Goal: Transaction & Acquisition: Purchase product/service

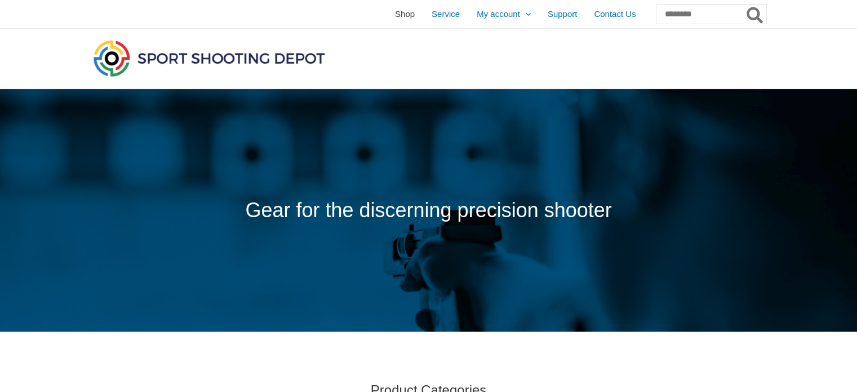
click at [395, 15] on span "Shop" at bounding box center [405, 14] width 20 height 28
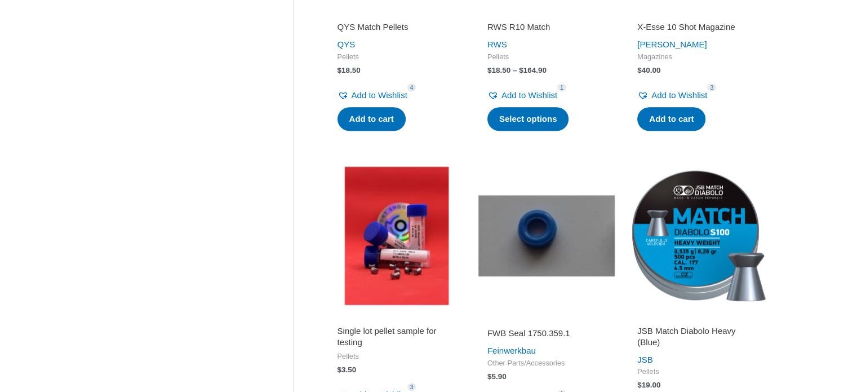
scroll to position [1028, 0]
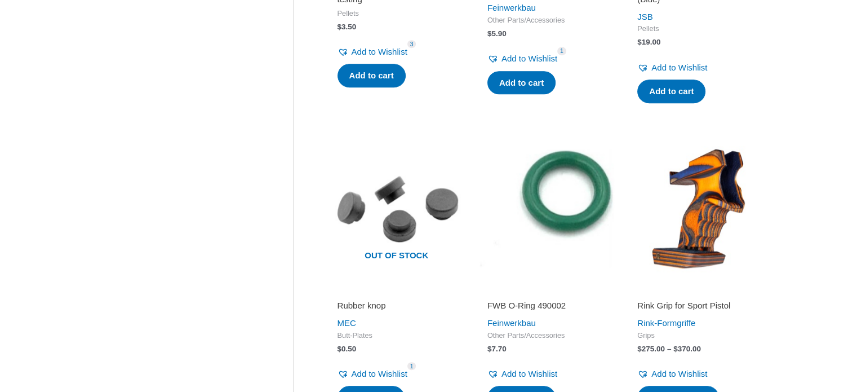
click at [697, 209] on img at bounding box center [696, 208] width 139 height 139
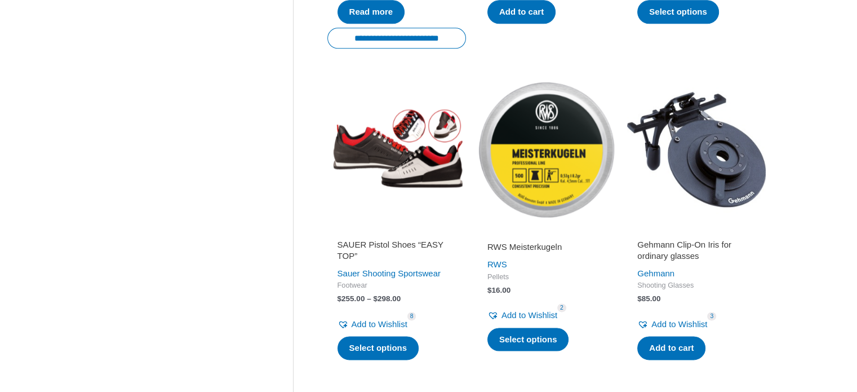
scroll to position [1756, 0]
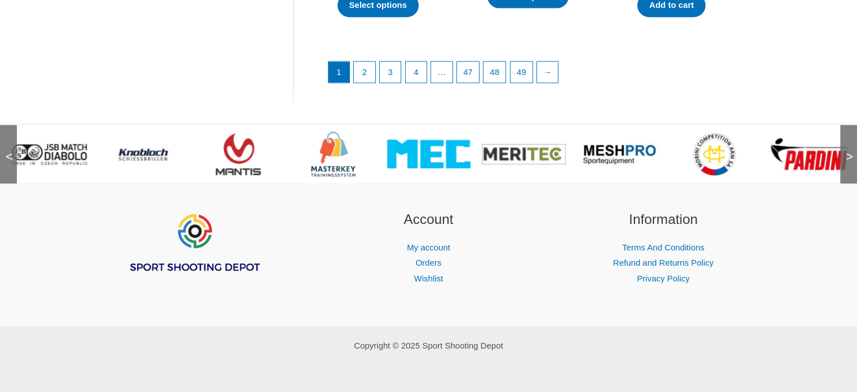
click at [852, 151] on span ">" at bounding box center [845, 145] width 11 height 11
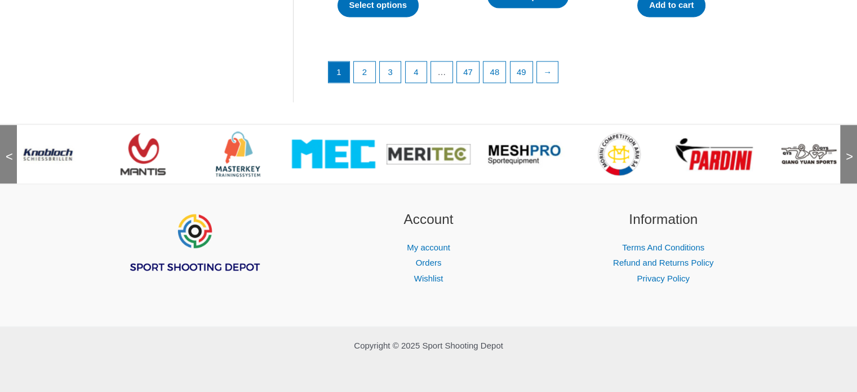
click at [852, 151] on span ">" at bounding box center [845, 145] width 11 height 11
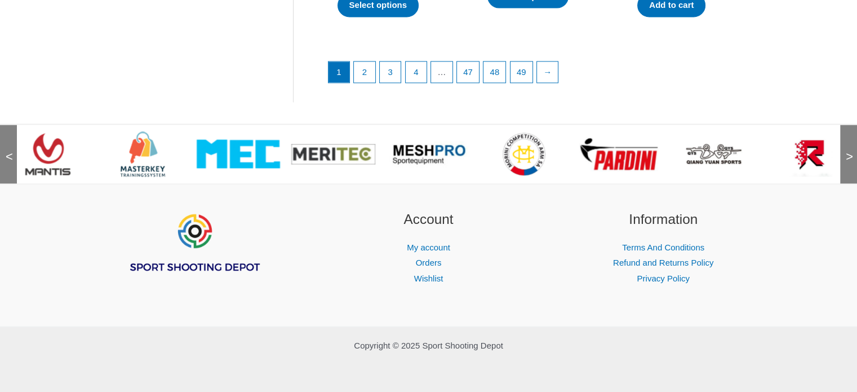
click at [852, 151] on span ">" at bounding box center [845, 145] width 11 height 11
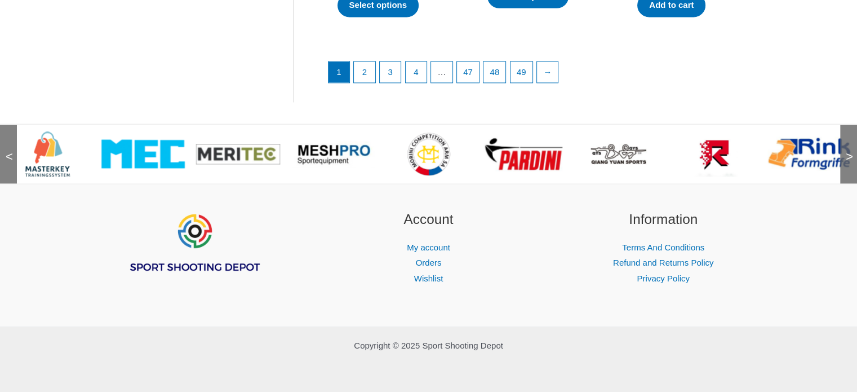
click at [852, 151] on span ">" at bounding box center [845, 145] width 11 height 11
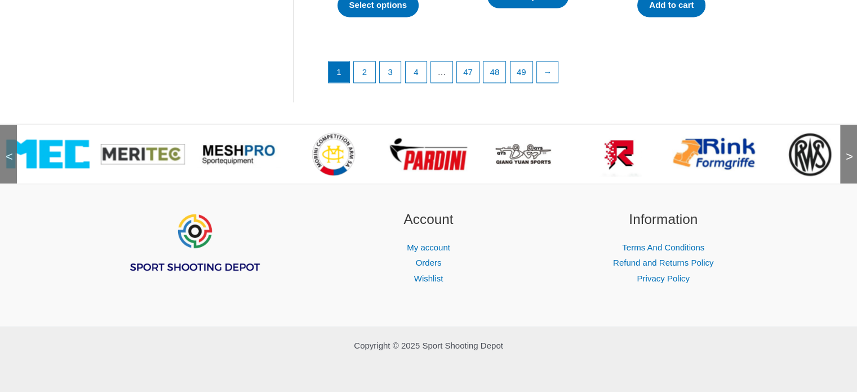
click at [852, 151] on span ">" at bounding box center [845, 145] width 11 height 11
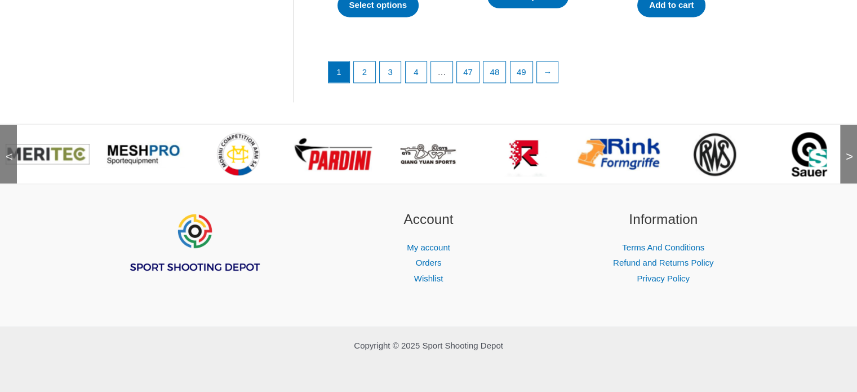
click at [852, 151] on span ">" at bounding box center [845, 145] width 11 height 11
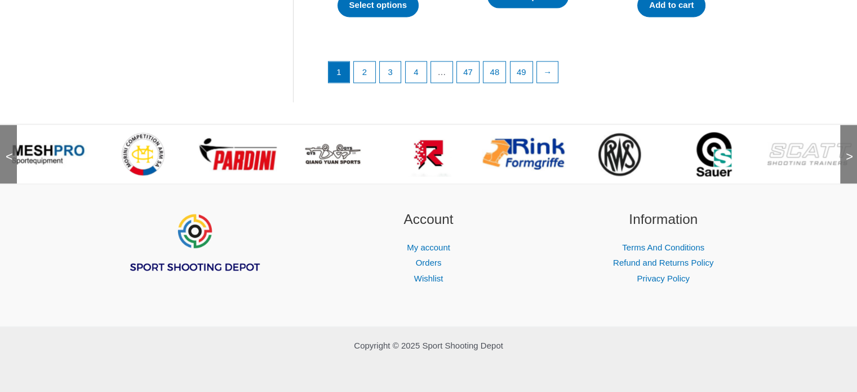
click at [852, 151] on span ">" at bounding box center [845, 145] width 11 height 11
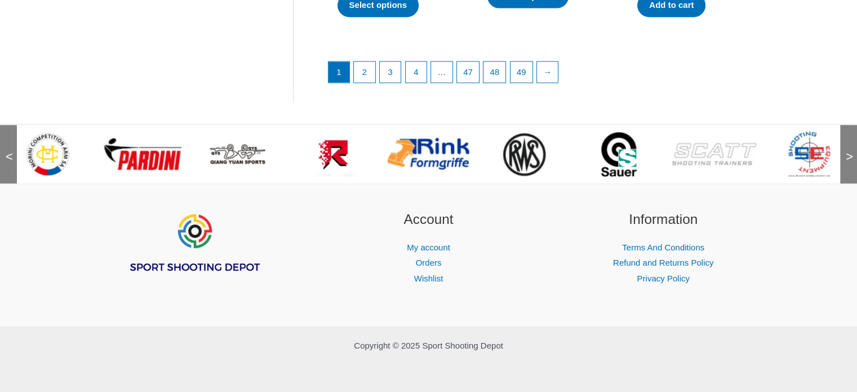
click at [852, 151] on span ">" at bounding box center [845, 145] width 11 height 11
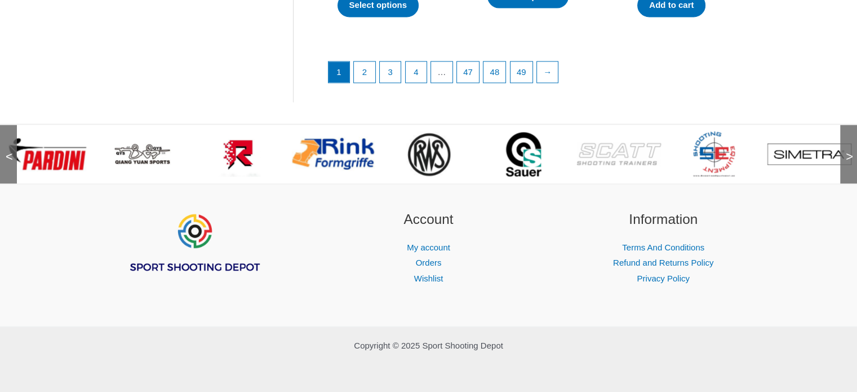
click at [852, 151] on span ">" at bounding box center [845, 145] width 11 height 11
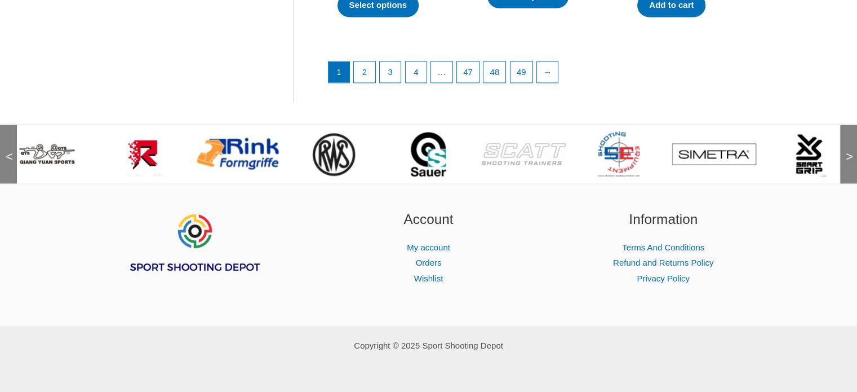
click at [852, 151] on span ">" at bounding box center [845, 145] width 11 height 11
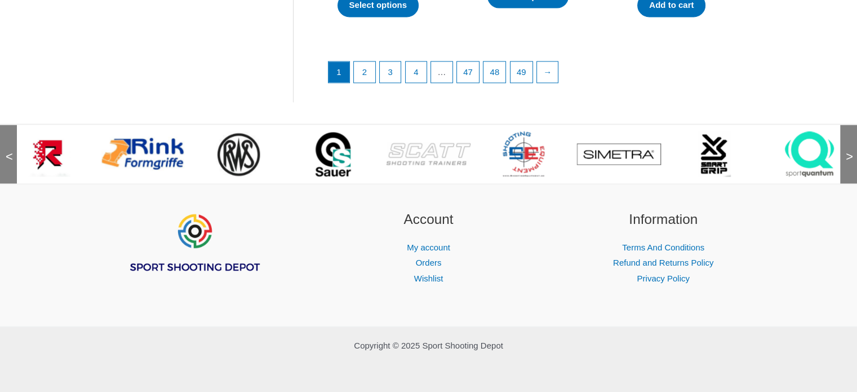
click at [852, 151] on span ">" at bounding box center [845, 145] width 11 height 11
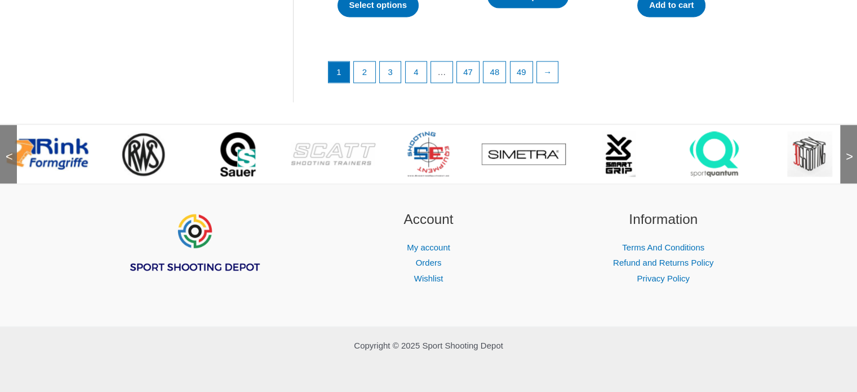
click at [852, 151] on span ">" at bounding box center [845, 145] width 11 height 11
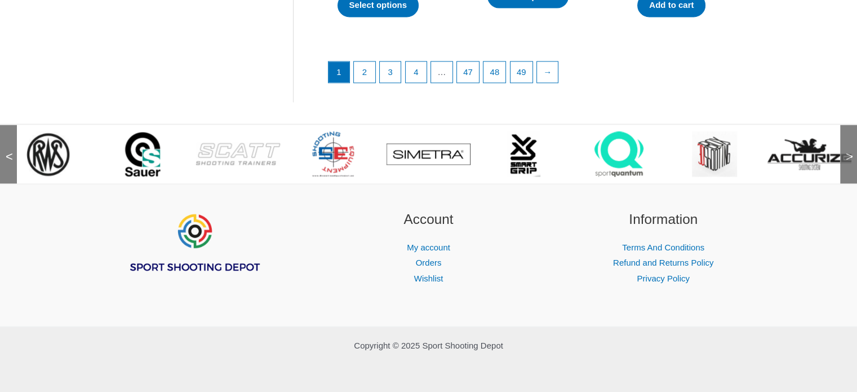
click at [852, 151] on span ">" at bounding box center [845, 145] width 11 height 11
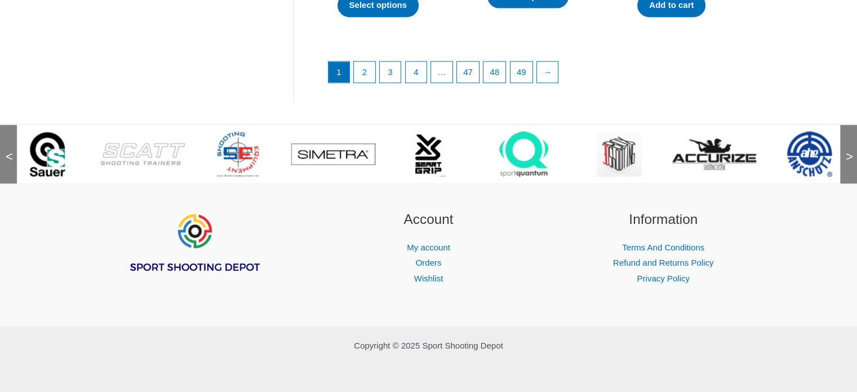
click at [852, 151] on span ">" at bounding box center [845, 145] width 11 height 11
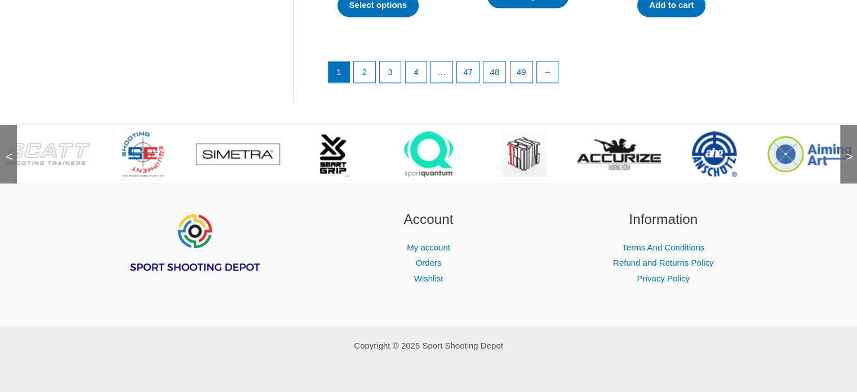
click at [852, 151] on span ">" at bounding box center [845, 145] width 11 height 11
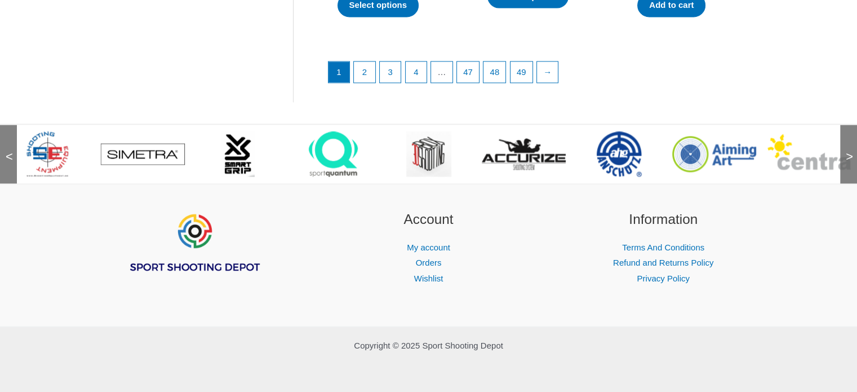
click at [852, 151] on span ">" at bounding box center [845, 145] width 11 height 11
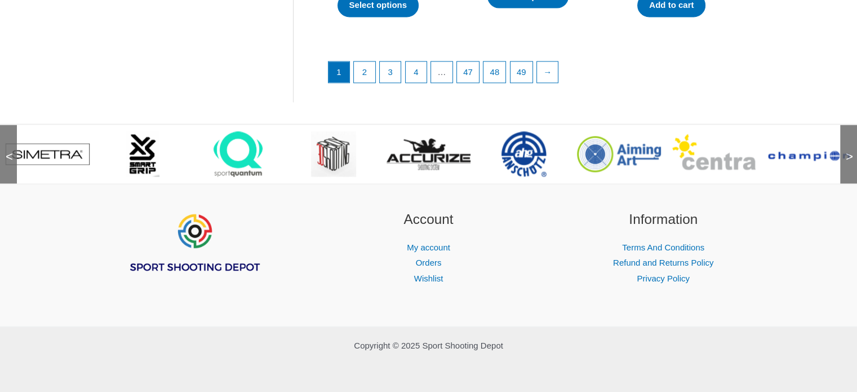
click at [852, 151] on span ">" at bounding box center [845, 145] width 11 height 11
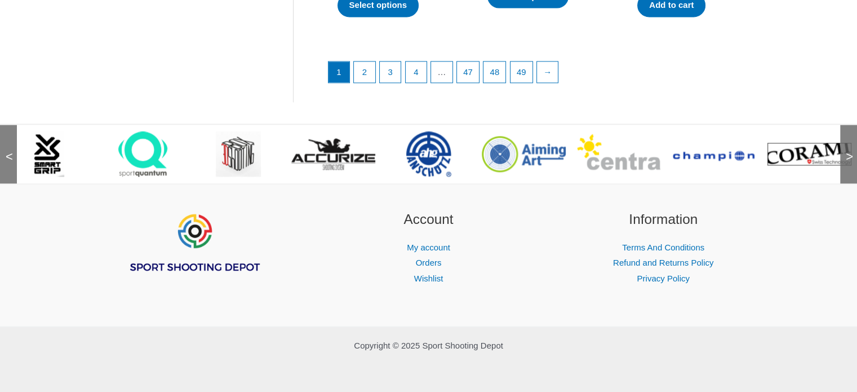
click at [852, 151] on span ">" at bounding box center [845, 145] width 11 height 11
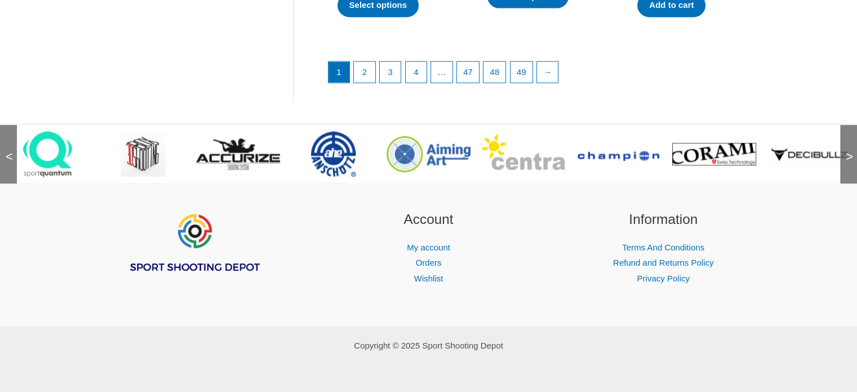
click at [852, 151] on span ">" at bounding box center [845, 145] width 11 height 11
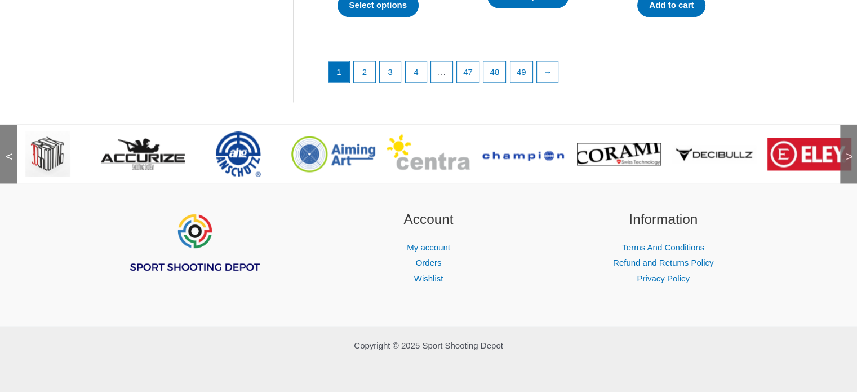
click at [852, 151] on span ">" at bounding box center [845, 145] width 11 height 11
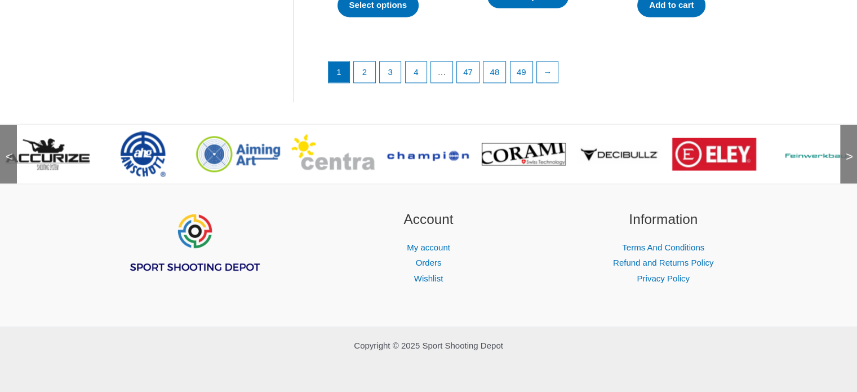
click at [852, 151] on span ">" at bounding box center [845, 145] width 11 height 11
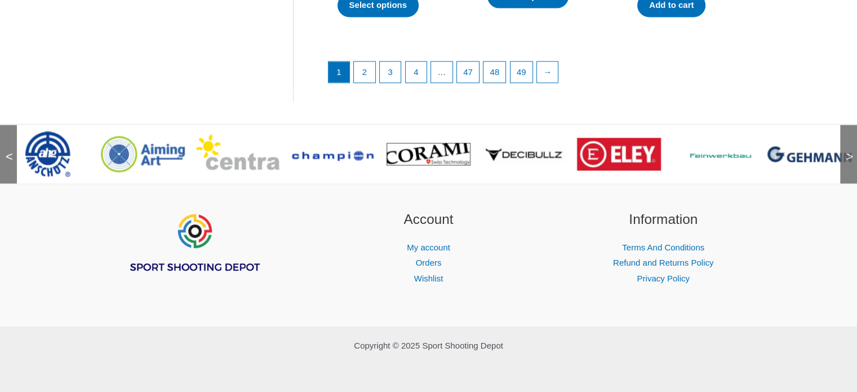
click at [852, 151] on span ">" at bounding box center [845, 145] width 11 height 11
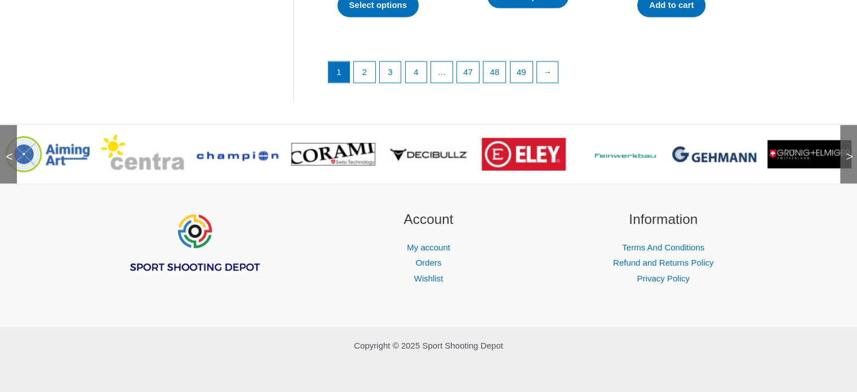
click at [852, 151] on span ">" at bounding box center [845, 145] width 11 height 11
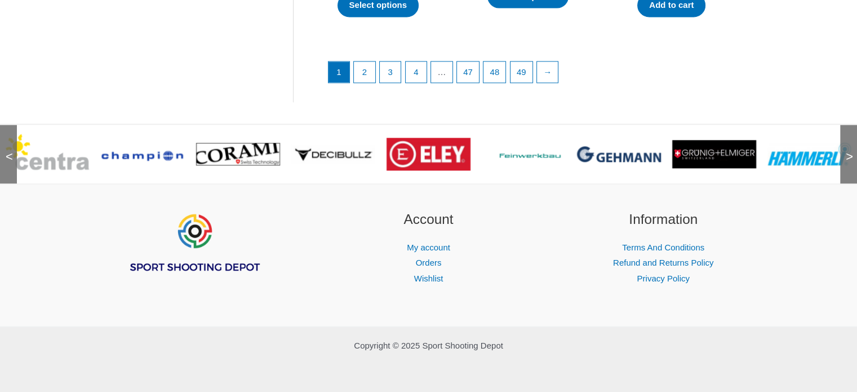
click at [852, 151] on span ">" at bounding box center [845, 145] width 11 height 11
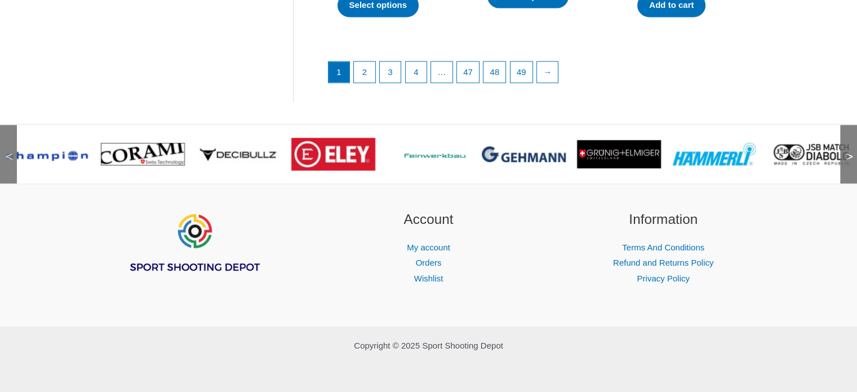
click at [852, 151] on span ">" at bounding box center [845, 145] width 11 height 11
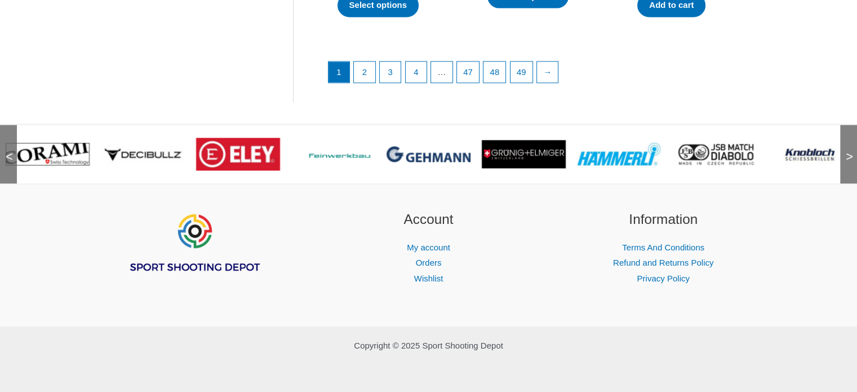
click at [852, 151] on span ">" at bounding box center [845, 145] width 11 height 11
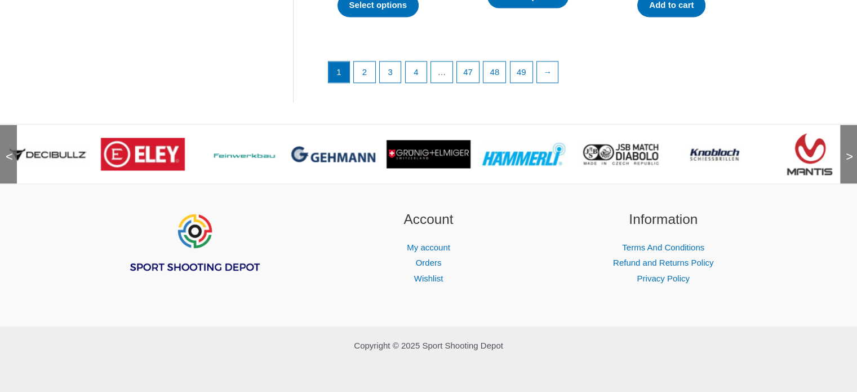
click at [852, 151] on span ">" at bounding box center [845, 145] width 11 height 11
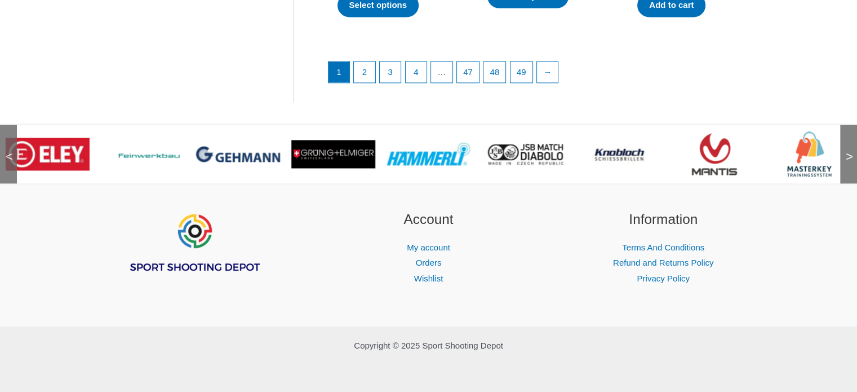
click at [852, 151] on span ">" at bounding box center [845, 145] width 11 height 11
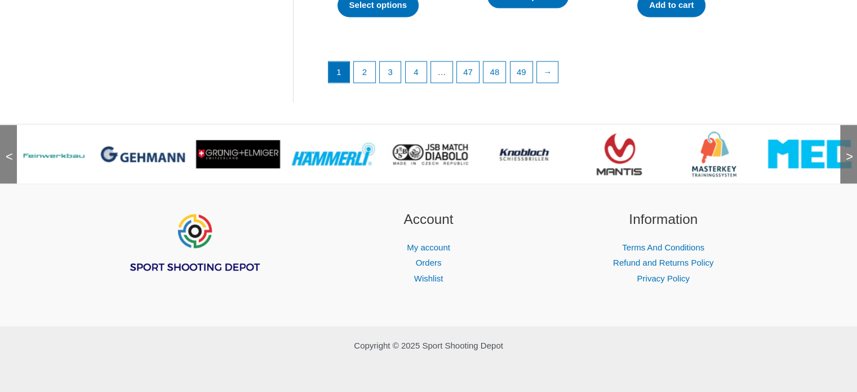
click at [852, 151] on span ">" at bounding box center [845, 145] width 11 height 11
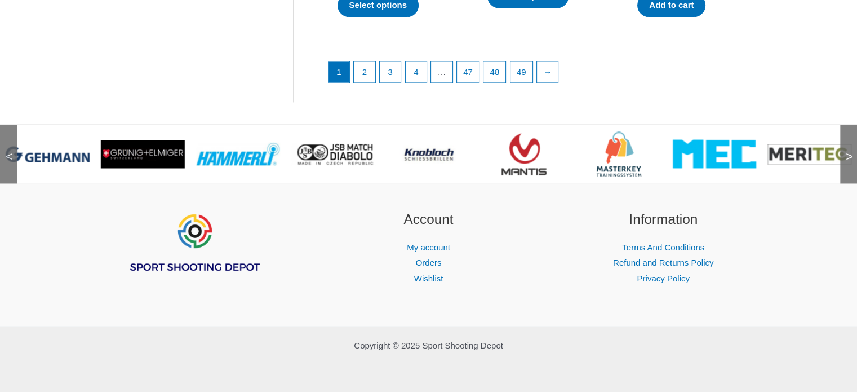
click at [852, 151] on span ">" at bounding box center [845, 145] width 11 height 11
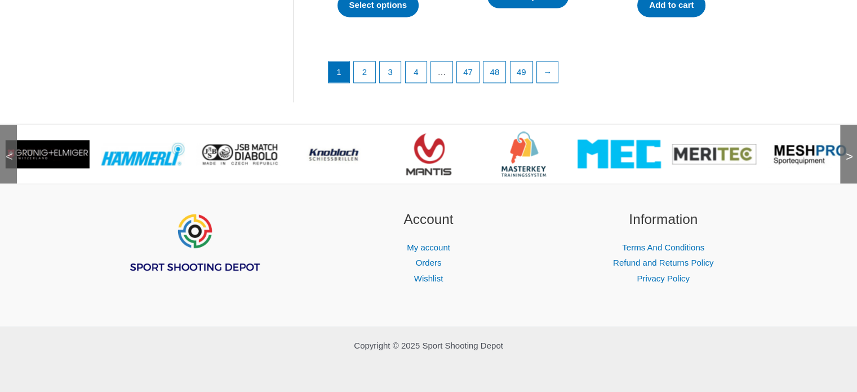
click at [852, 151] on span ">" at bounding box center [845, 145] width 11 height 11
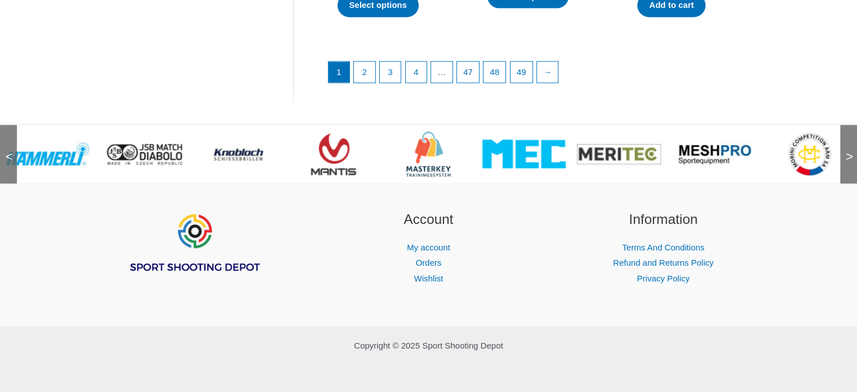
click at [852, 151] on span ">" at bounding box center [845, 145] width 11 height 11
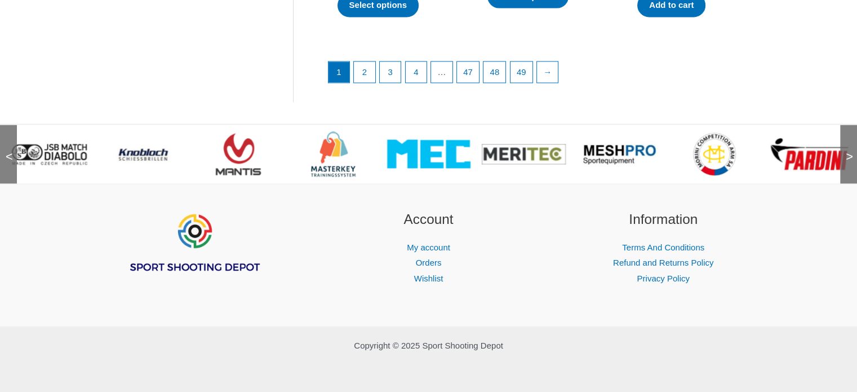
click at [852, 151] on span ">" at bounding box center [845, 145] width 11 height 11
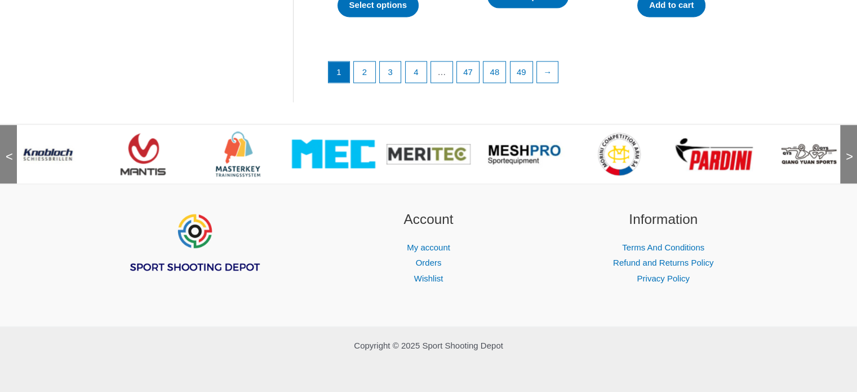
click at [852, 151] on span ">" at bounding box center [845, 145] width 11 height 11
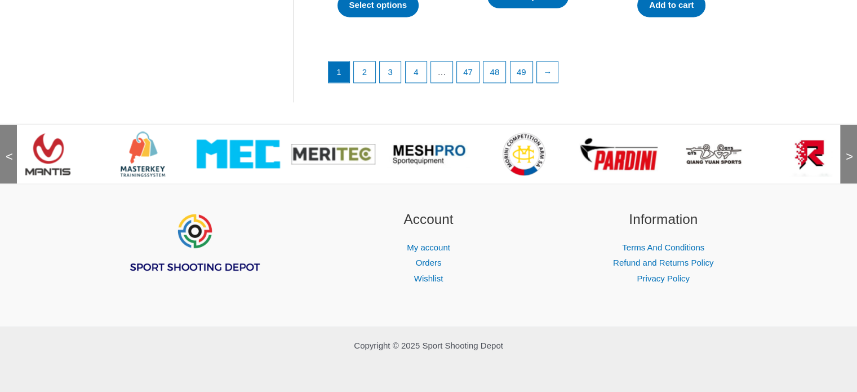
click at [850, 150] on span ">" at bounding box center [845, 145] width 11 height 11
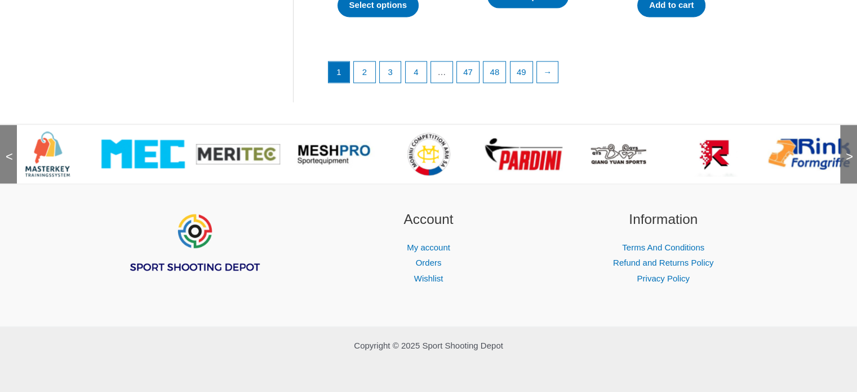
click at [850, 150] on span ">" at bounding box center [845, 145] width 11 height 11
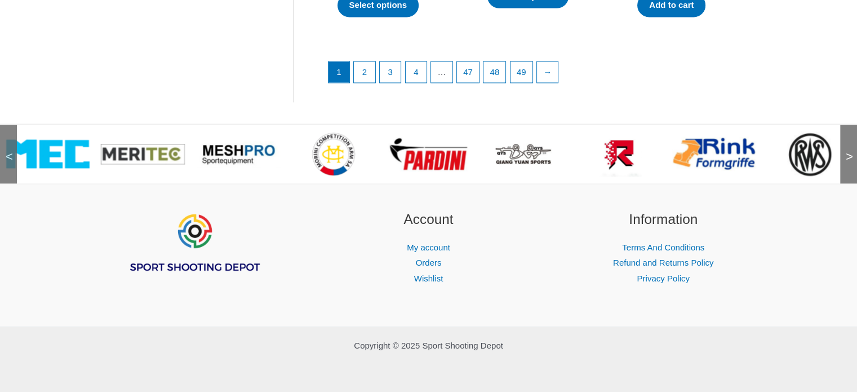
click at [850, 150] on span ">" at bounding box center [845, 145] width 11 height 11
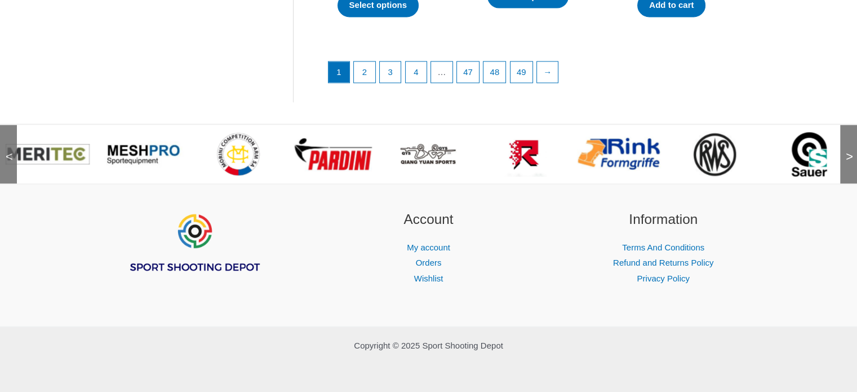
click at [850, 150] on span ">" at bounding box center [845, 145] width 11 height 11
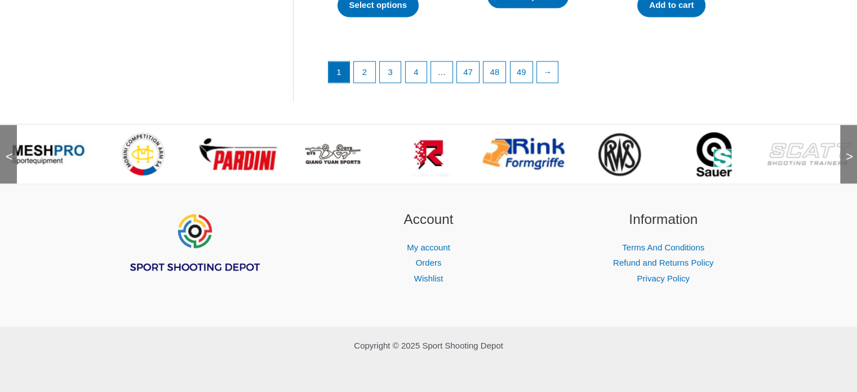
click at [850, 150] on span ">" at bounding box center [845, 145] width 11 height 11
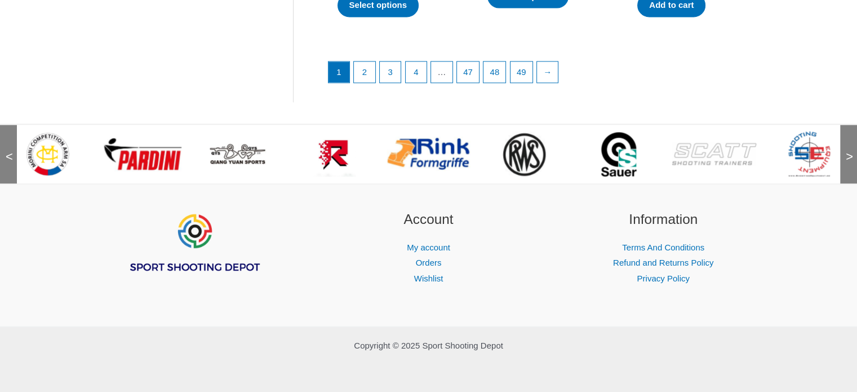
click at [850, 150] on span ">" at bounding box center [845, 145] width 11 height 11
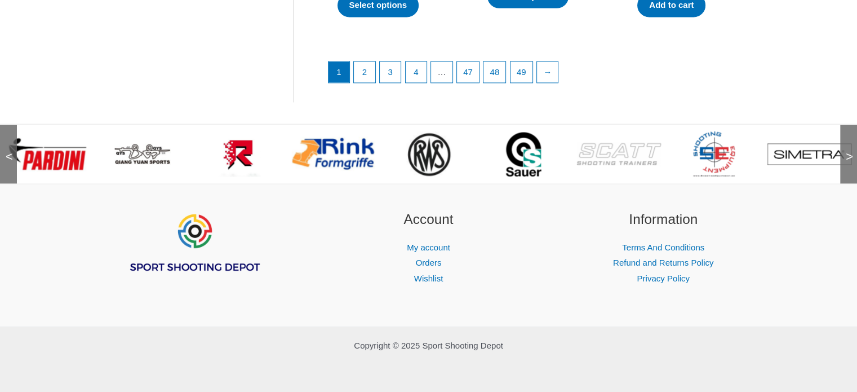
click at [850, 150] on span ">" at bounding box center [845, 145] width 11 height 11
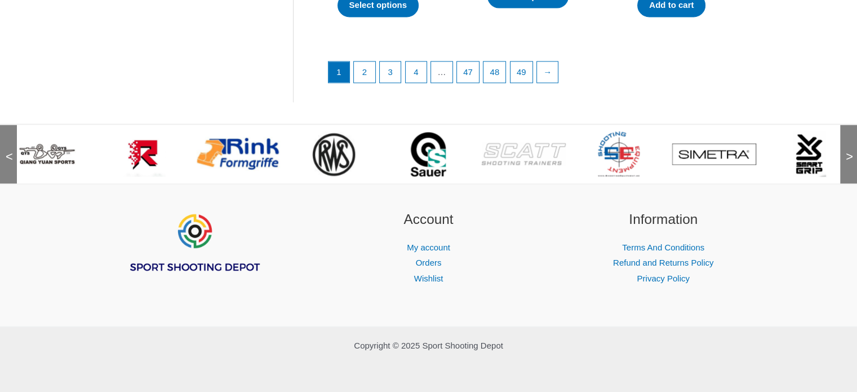
click at [850, 150] on span ">" at bounding box center [845, 145] width 11 height 11
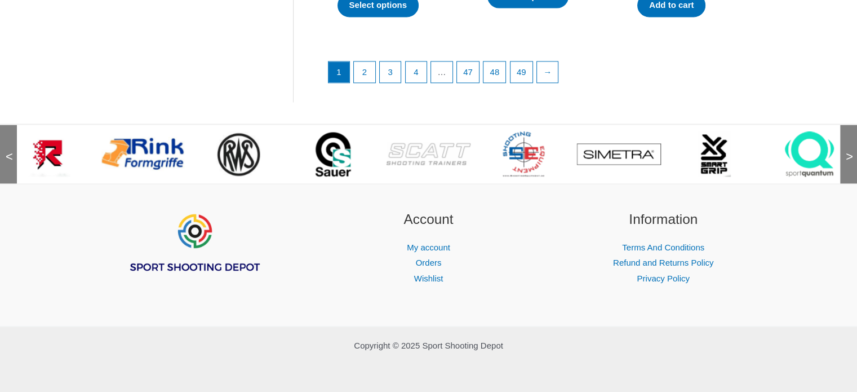
click at [850, 150] on span ">" at bounding box center [845, 145] width 11 height 11
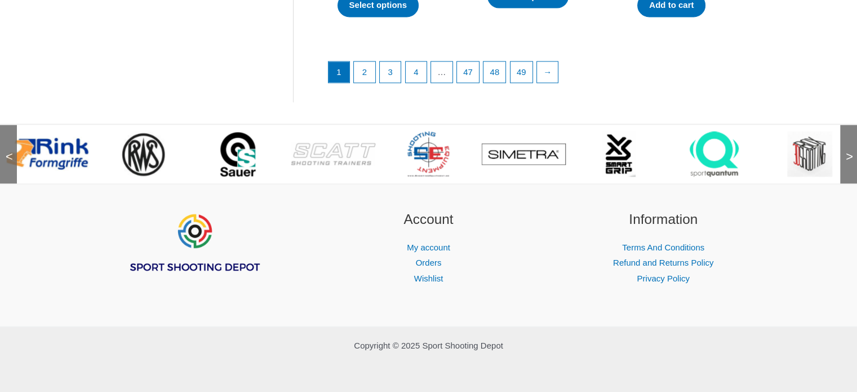
click at [850, 150] on span ">" at bounding box center [845, 145] width 11 height 11
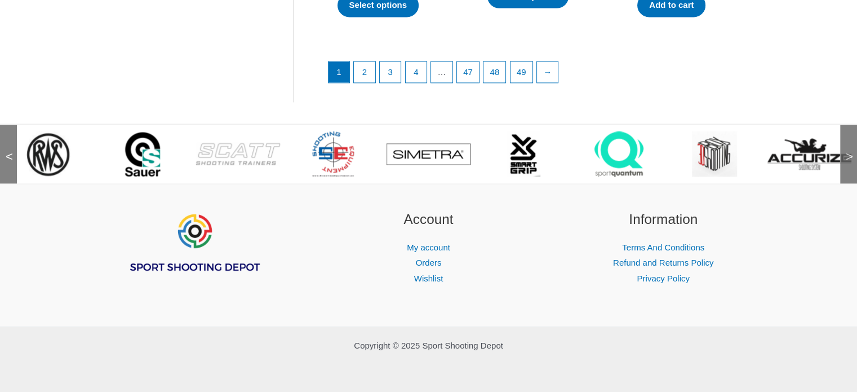
click at [850, 150] on span ">" at bounding box center [845, 145] width 11 height 11
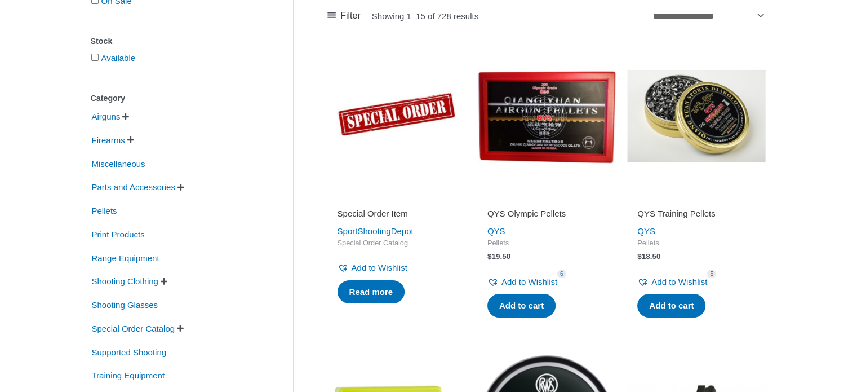
scroll to position [0, 0]
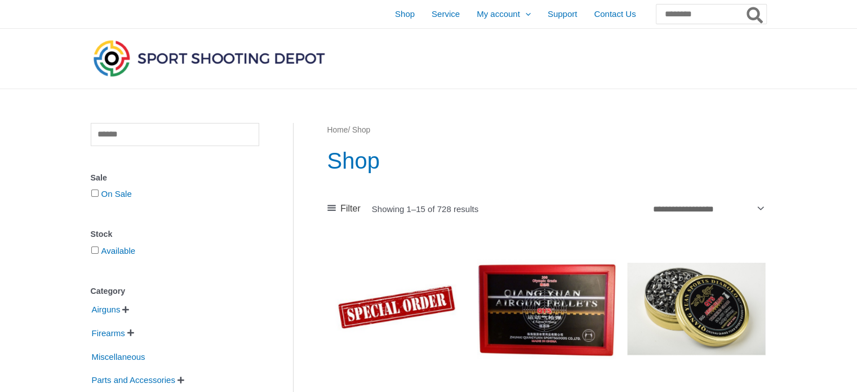
click at [754, 15] on icon "Search" at bounding box center [755, 15] width 16 height 18
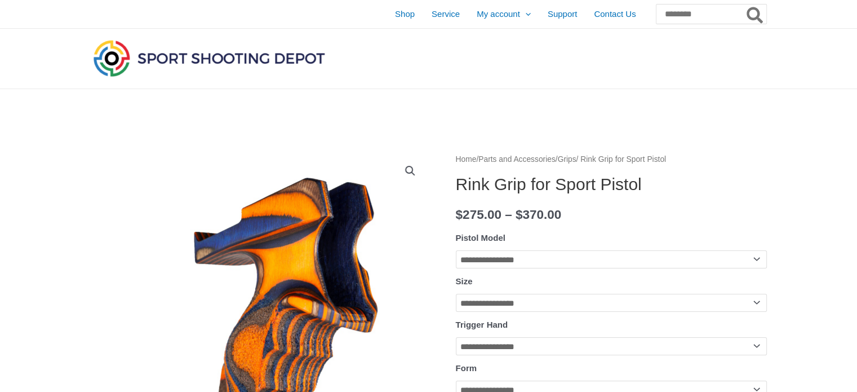
click at [760, 258] on select "**********" at bounding box center [611, 259] width 311 height 18
click at [836, 48] on div at bounding box center [428, 59] width 857 height 60
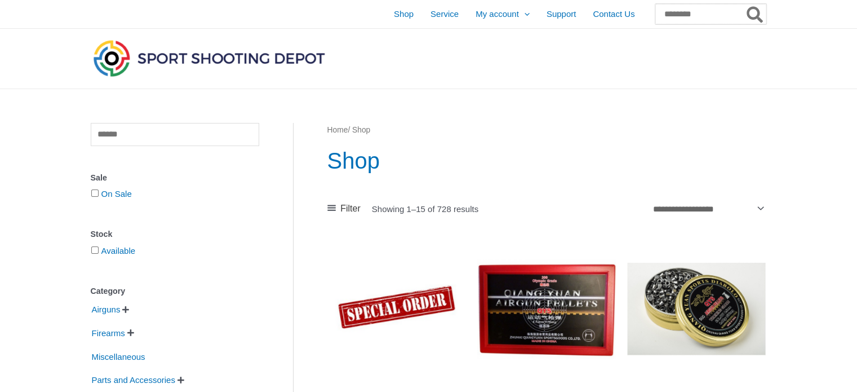
click at [733, 13] on input "Search for:" at bounding box center [710, 14] width 111 height 20
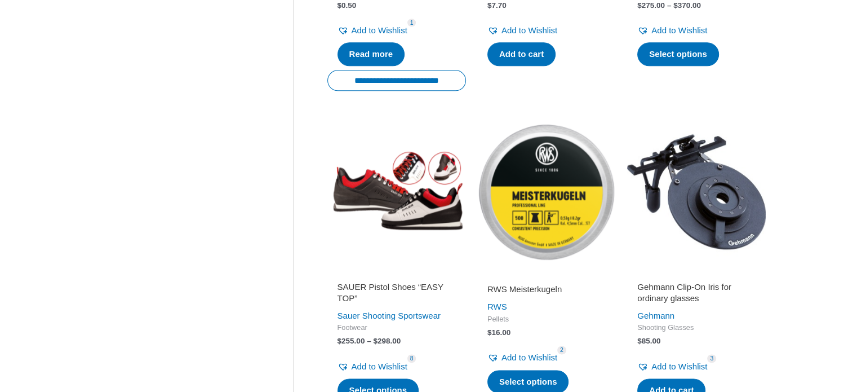
scroll to position [1714, 0]
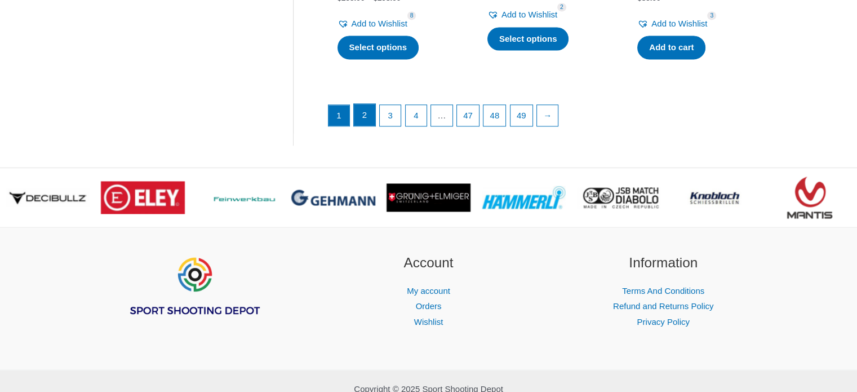
click at [374, 113] on link "2" at bounding box center [364, 115] width 21 height 23
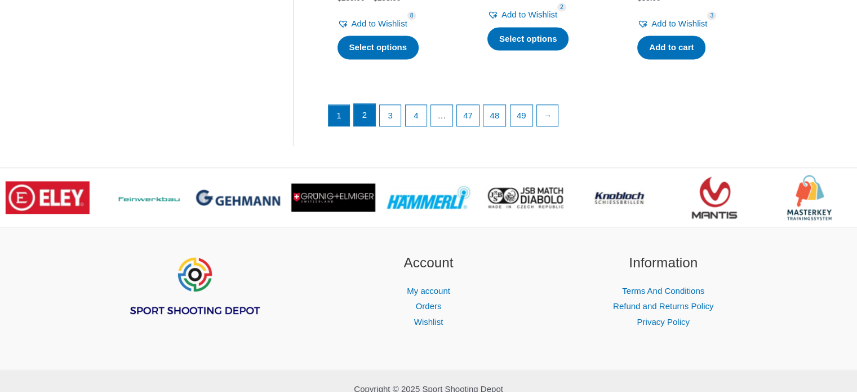
scroll to position [1371, 0]
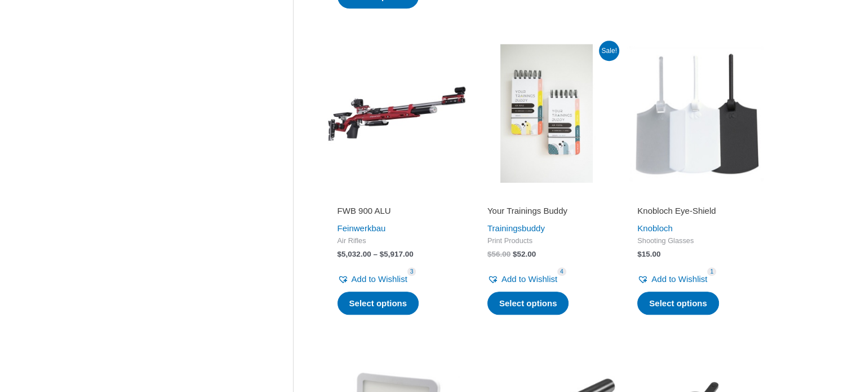
scroll to position [838, 0]
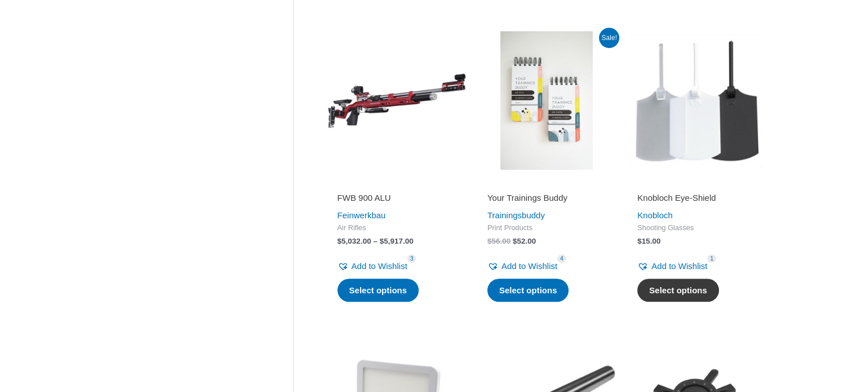
click at [675, 288] on link "Select options" at bounding box center [678, 290] width 82 height 24
click at [555, 121] on img at bounding box center [546, 100] width 139 height 139
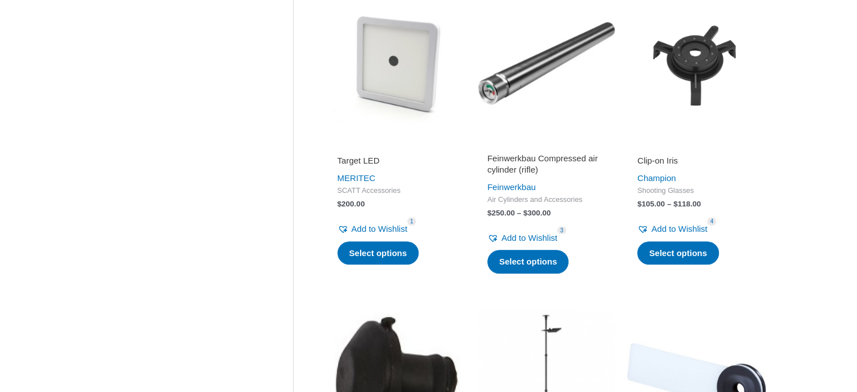
scroll to position [1524, 0]
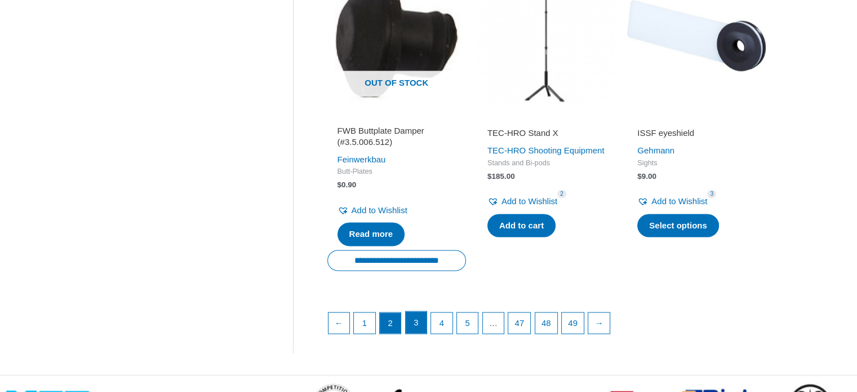
click at [418, 329] on link "3" at bounding box center [416, 322] width 21 height 23
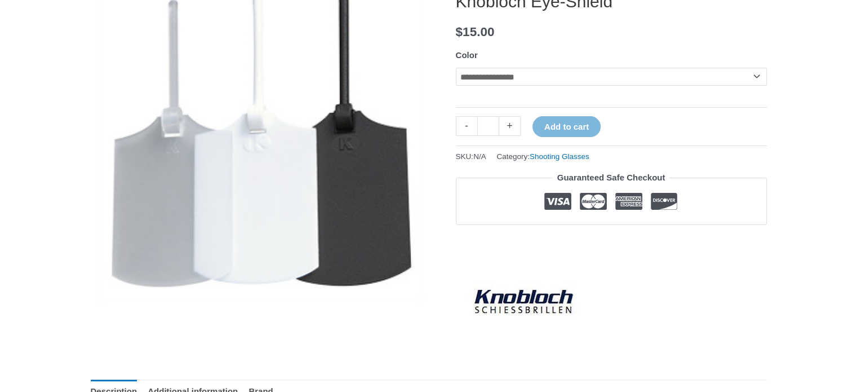
scroll to position [198, 0]
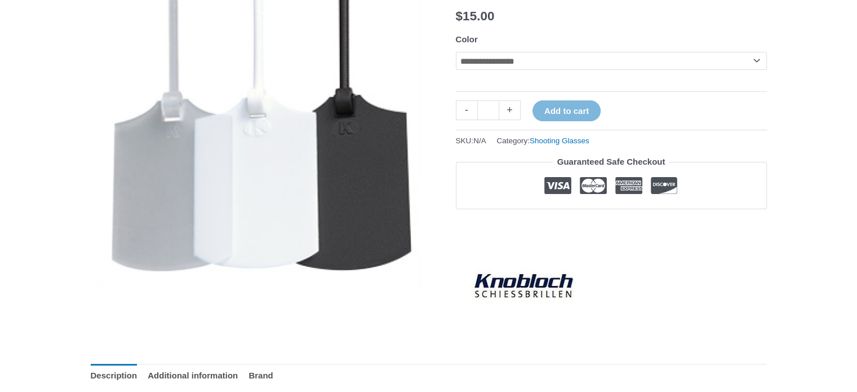
click at [758, 62] on select "**********" at bounding box center [611, 61] width 311 height 18
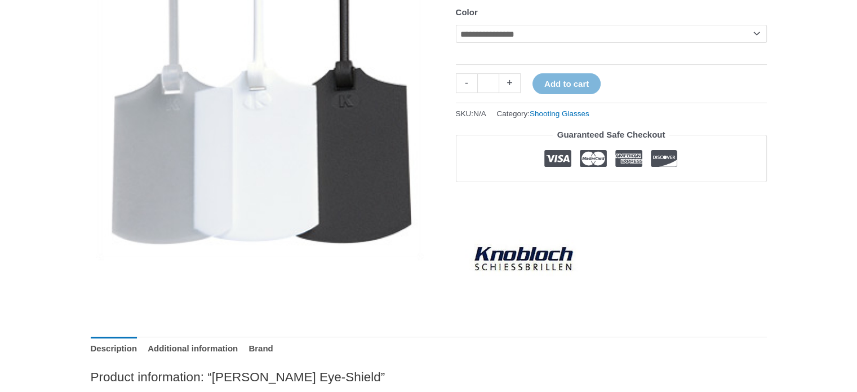
scroll to position [0, 0]
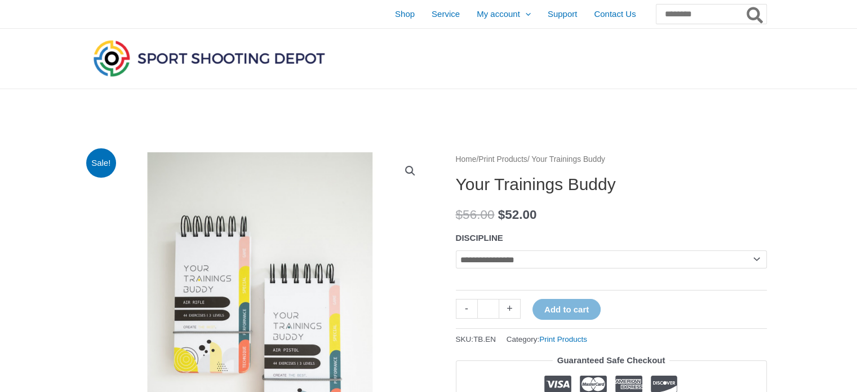
scroll to position [343, 0]
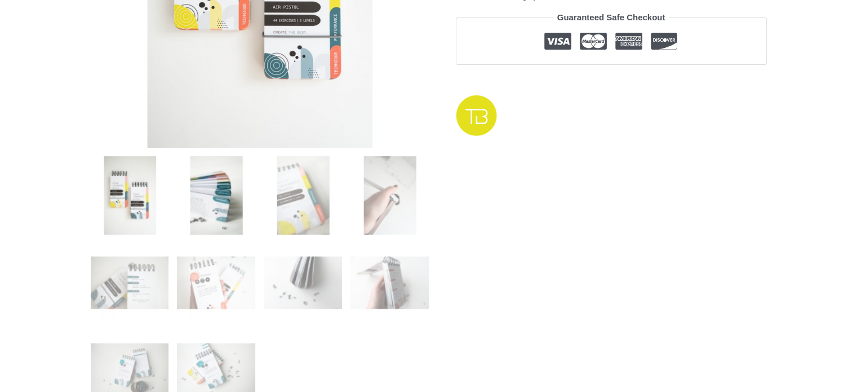
click at [197, 202] on img at bounding box center [216, 195] width 78 height 78
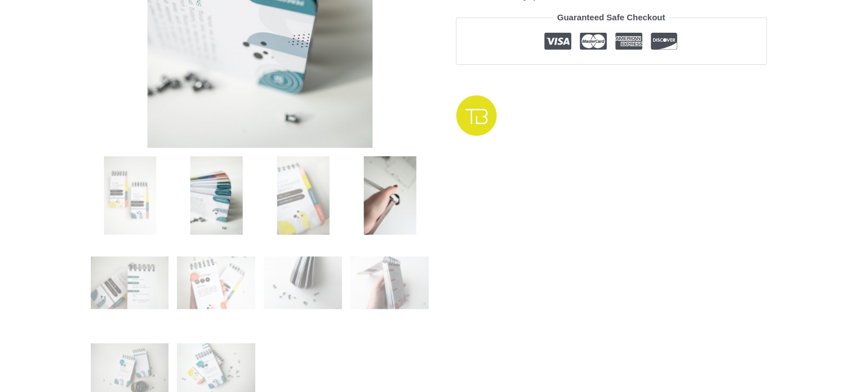
click at [385, 193] on img at bounding box center [390, 195] width 78 height 78
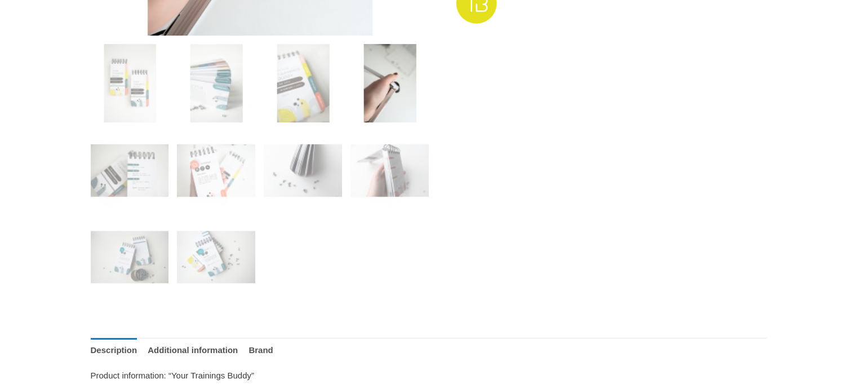
scroll to position [465, 0]
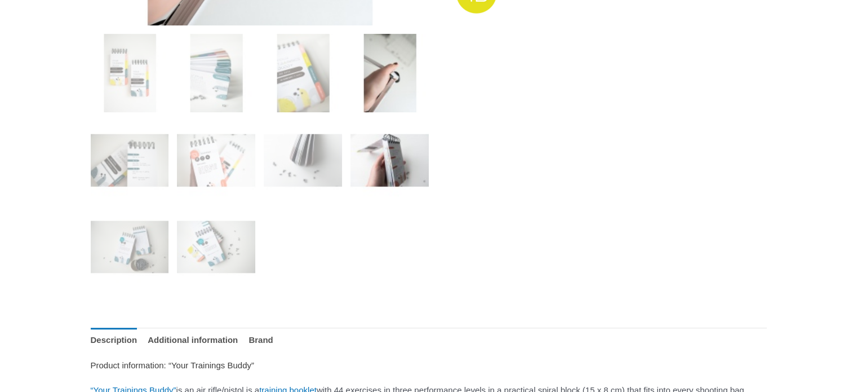
click at [398, 164] on img at bounding box center [390, 160] width 78 height 78
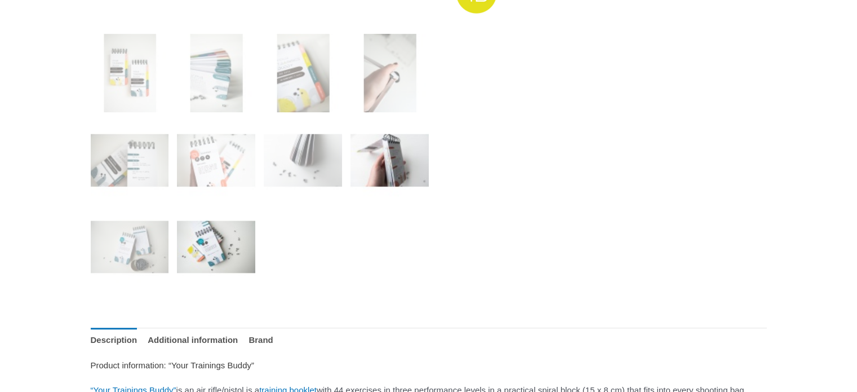
click at [197, 237] on img at bounding box center [216, 246] width 78 height 78
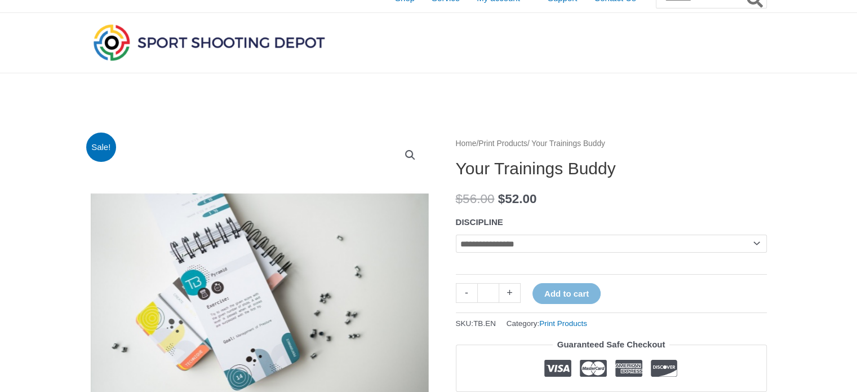
scroll to position [0, 0]
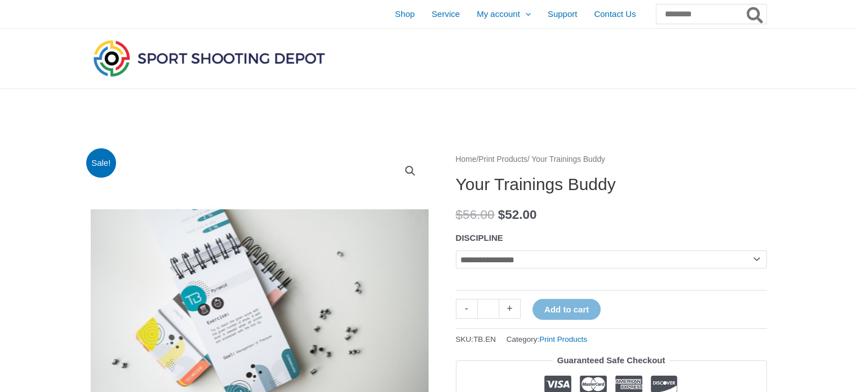
click at [757, 259] on select "**********" at bounding box center [611, 259] width 311 height 18
select select "**********"
click at [456, 250] on select "**********" at bounding box center [611, 259] width 311 height 18
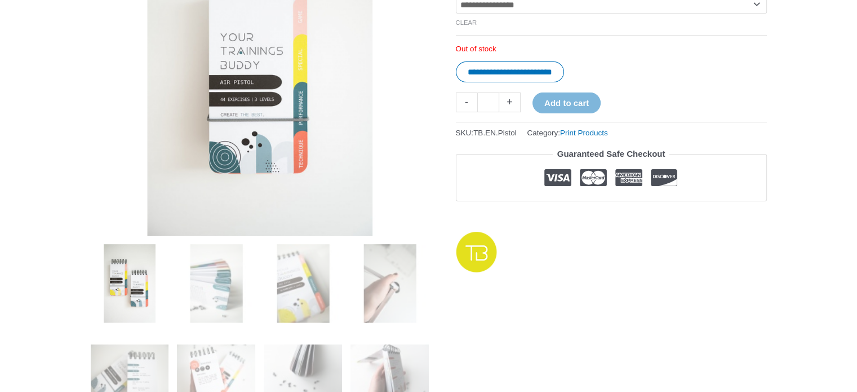
scroll to position [248, 0]
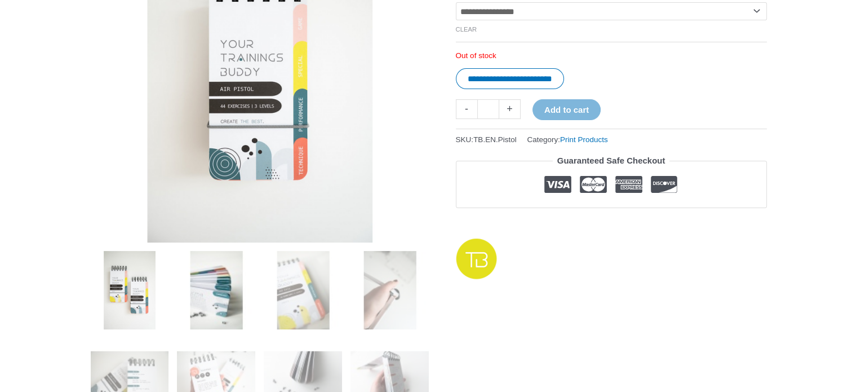
click at [213, 277] on img at bounding box center [216, 290] width 78 height 78
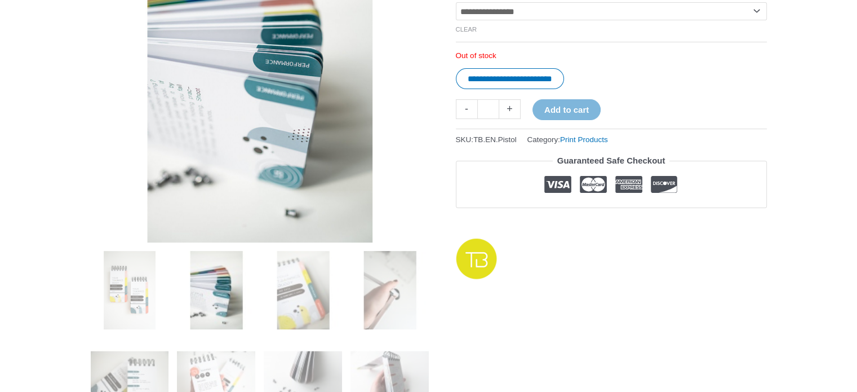
click at [295, 213] on img at bounding box center [260, 73] width 338 height 338
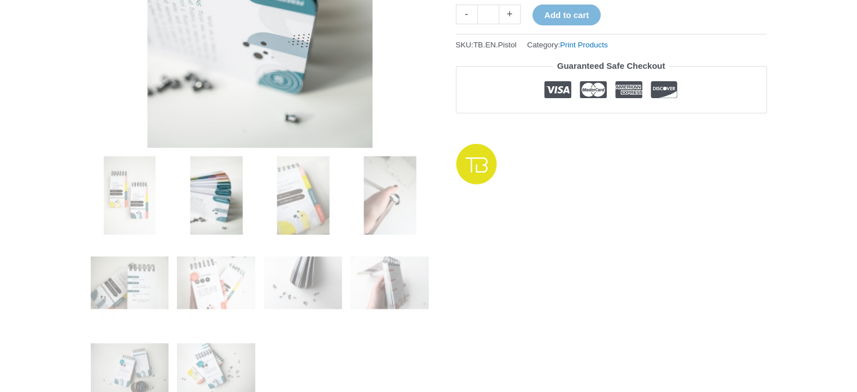
scroll to position [0, 0]
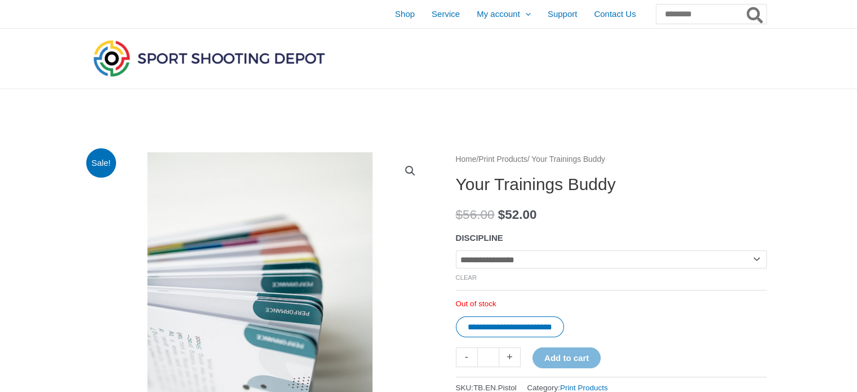
click at [98, 159] on span "Sale!" at bounding box center [101, 163] width 30 height 30
drag, startPoint x: 290, startPoint y: 198, endPoint x: 654, endPoint y: 90, distance: 379.8
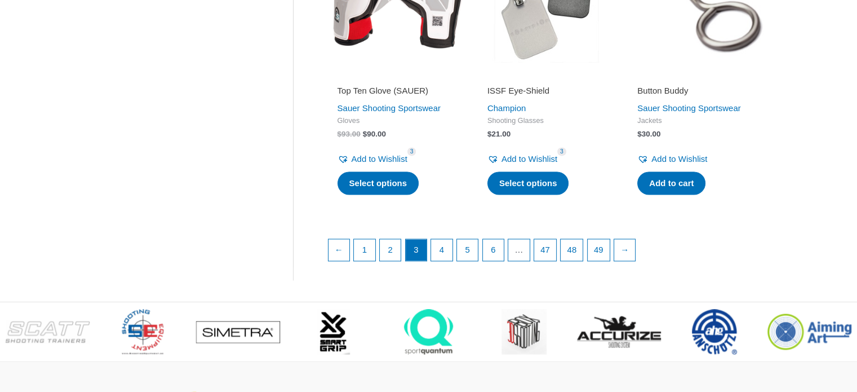
scroll to position [1579, 0]
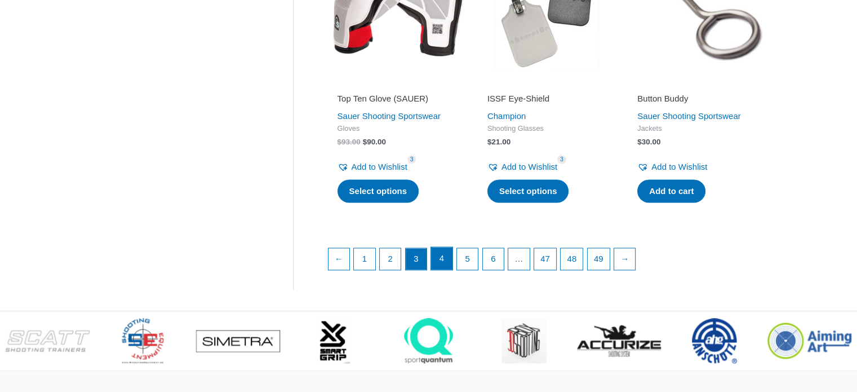
click at [436, 269] on link "4" at bounding box center [441, 258] width 21 height 23
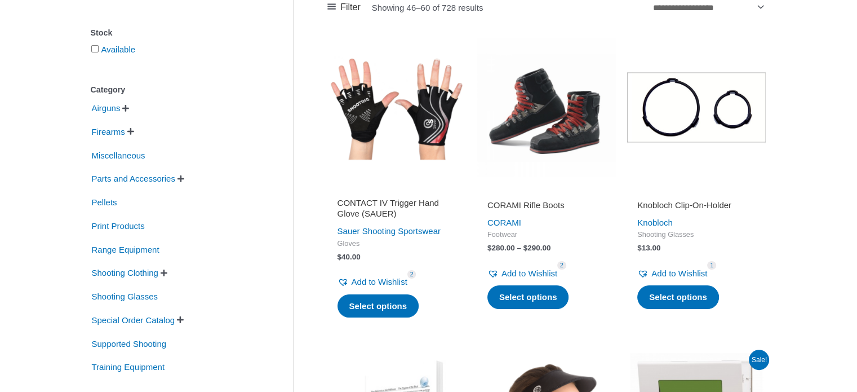
scroll to position [205, 0]
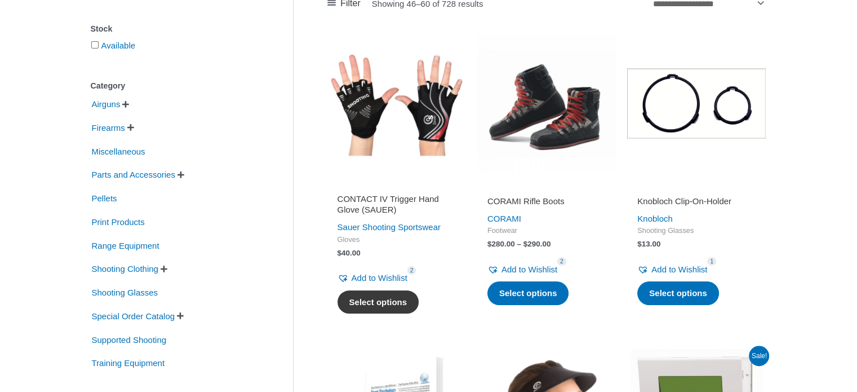
click at [402, 296] on link "Select options" at bounding box center [379, 302] width 82 height 24
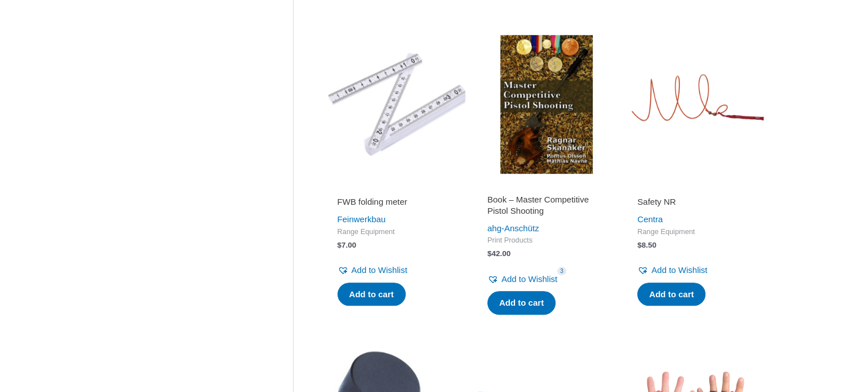
scroll to position [850, 0]
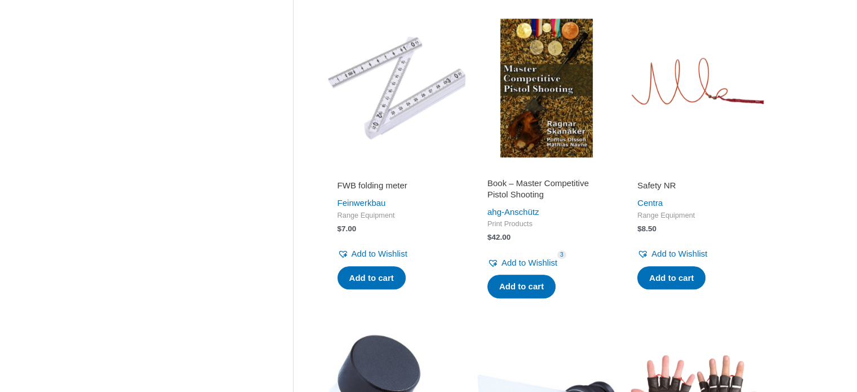
click at [407, 118] on img at bounding box center [396, 88] width 139 height 139
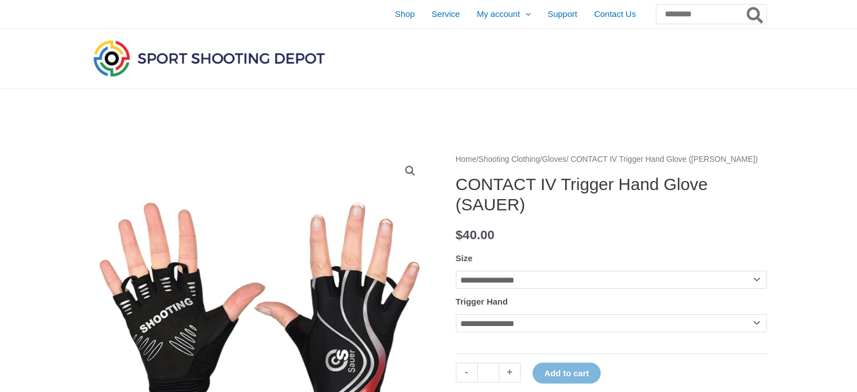
click at [755, 282] on select "**********" at bounding box center [611, 280] width 311 height 18
select select "*"
click at [456, 271] on select "**********" at bounding box center [611, 280] width 311 height 18
click at [753, 323] on select "**********" at bounding box center [611, 323] width 311 height 18
select select "*****"
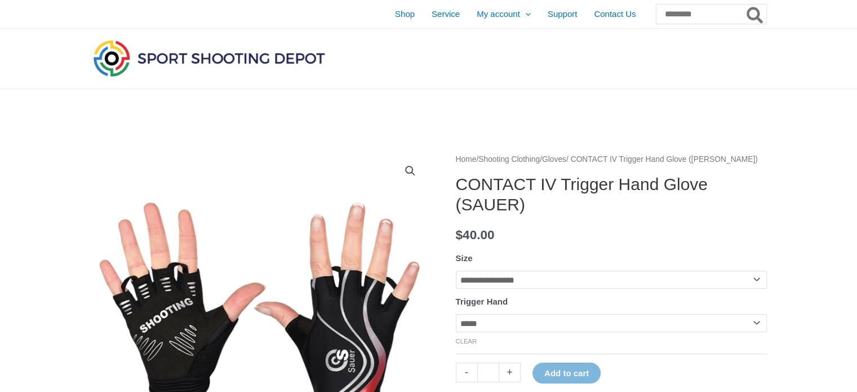
click at [456, 316] on select "**********" at bounding box center [611, 323] width 311 height 18
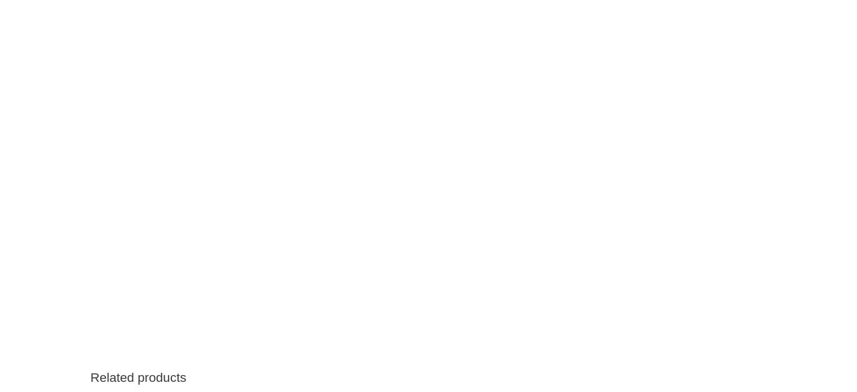
scroll to position [325, 0]
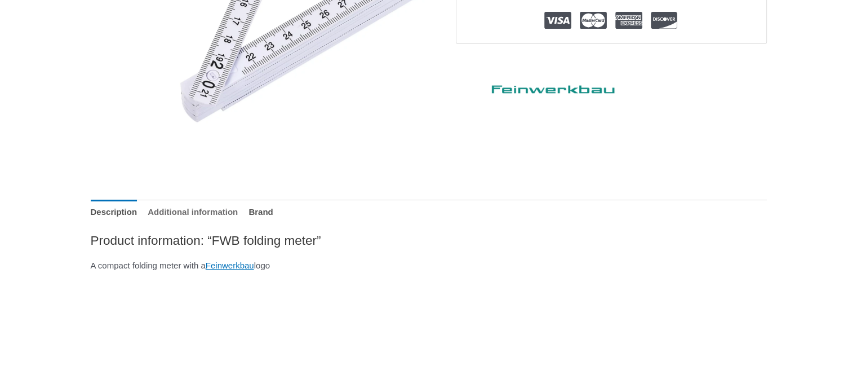
click at [238, 207] on link "Additional information" at bounding box center [193, 212] width 90 height 24
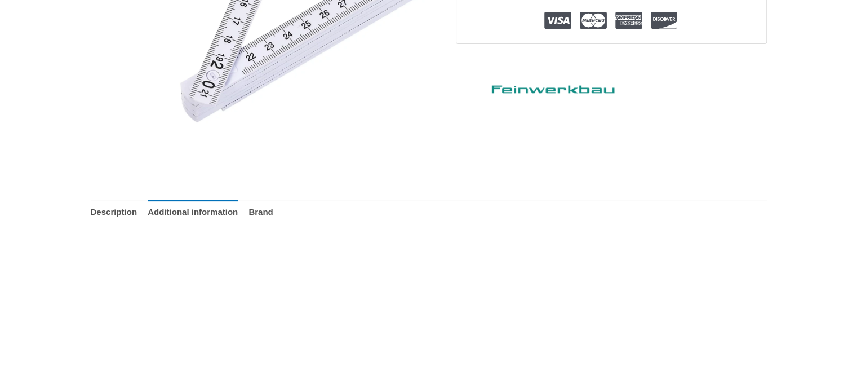
click at [273, 210] on ul "Description Additional information Brand" at bounding box center [429, 212] width 676 height 24
click at [273, 212] on link "Brand" at bounding box center [261, 212] width 24 height 24
click at [117, 211] on link "Description" at bounding box center [114, 212] width 47 height 24
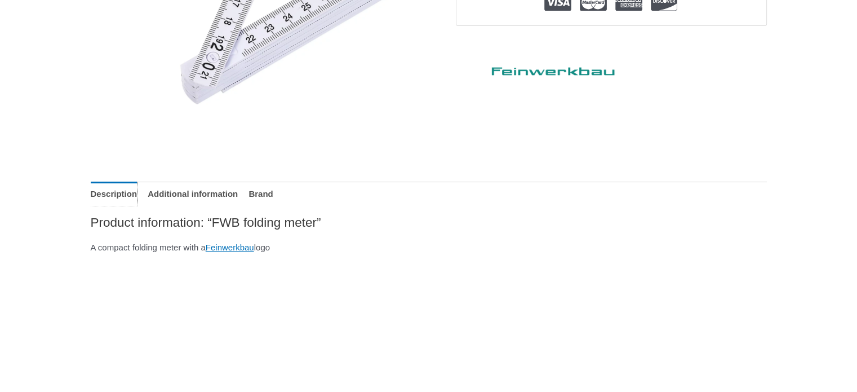
scroll to position [0, 0]
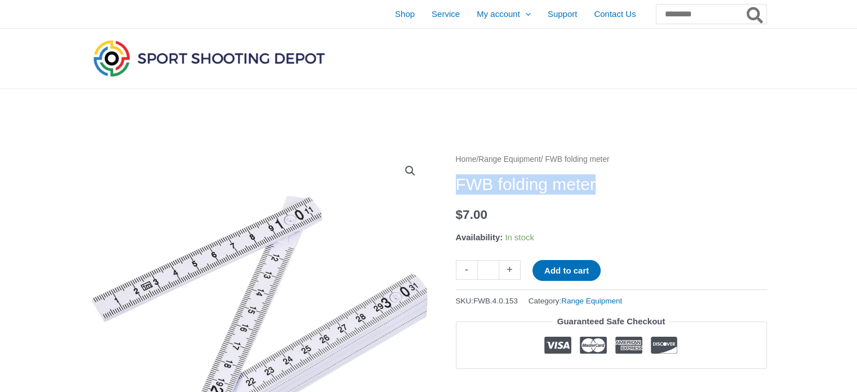
drag, startPoint x: 618, startPoint y: 184, endPoint x: 455, endPoint y: 173, distance: 162.7
click at [456, 173] on div "Home / Range Equipment / FWB folding meter FWB folding meter $ 7.00 Availabilit…" at bounding box center [611, 287] width 311 height 271
copy h1 "FWB folding meter"
